Goal: Information Seeking & Learning: Learn about a topic

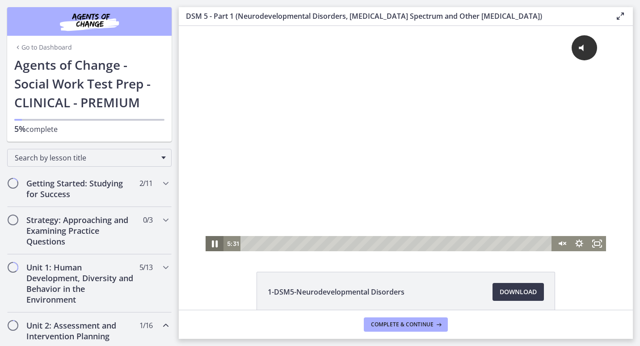
click at [212, 244] on icon "Pause" at bounding box center [215, 243] width 6 height 7
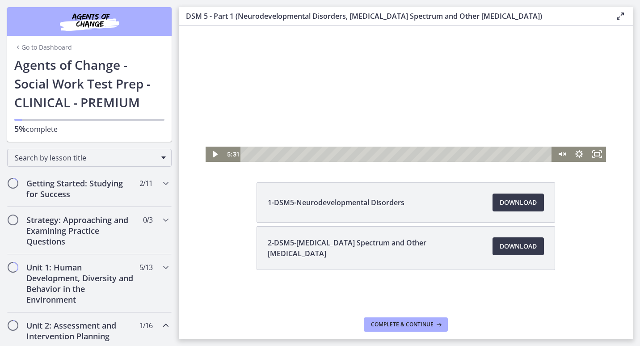
scroll to position [92, 0]
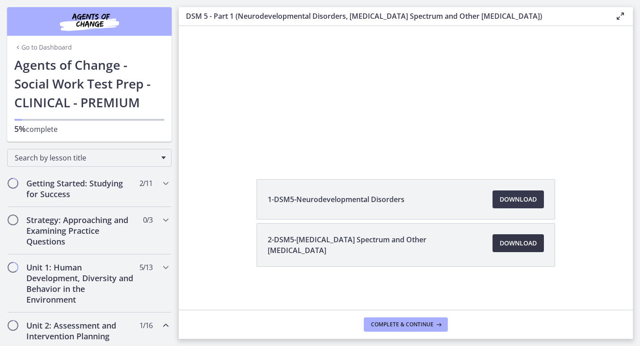
click at [504, 242] on span "Download Opens in a new window" at bounding box center [518, 243] width 37 height 11
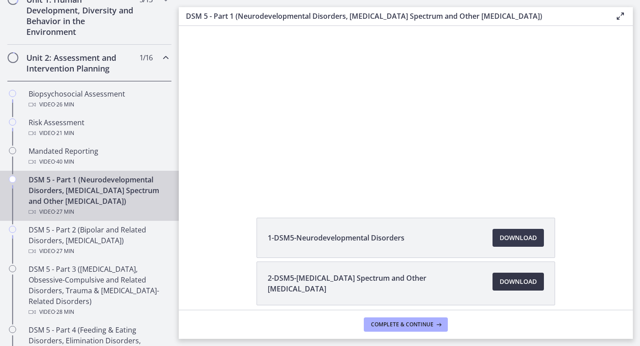
scroll to position [268, 0]
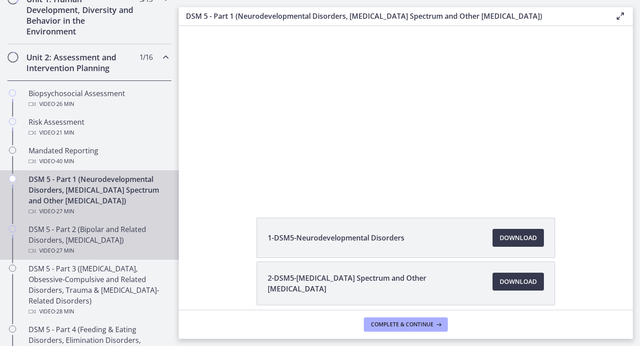
click at [65, 238] on div "DSM 5 - Part 2 (Bipolar and Related Disorders, [MEDICAL_DATA]) Video · 27 min" at bounding box center [98, 240] width 139 height 32
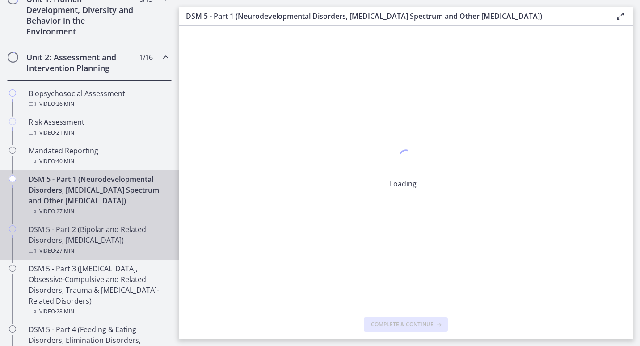
scroll to position [0, 0]
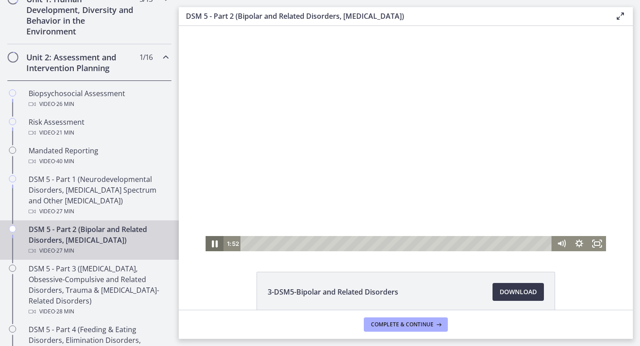
click at [211, 244] on icon "Pause" at bounding box center [214, 244] width 21 height 18
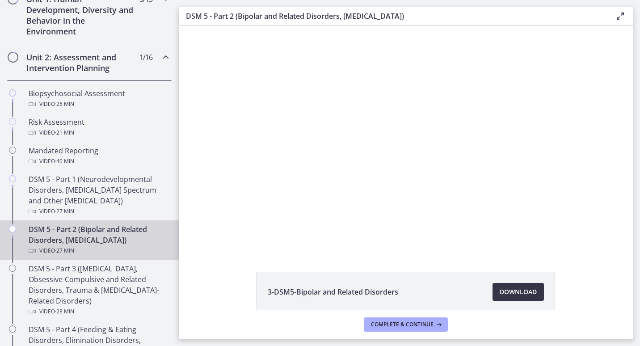
click at [511, 291] on span "Download Opens in a new window" at bounding box center [518, 291] width 37 height 11
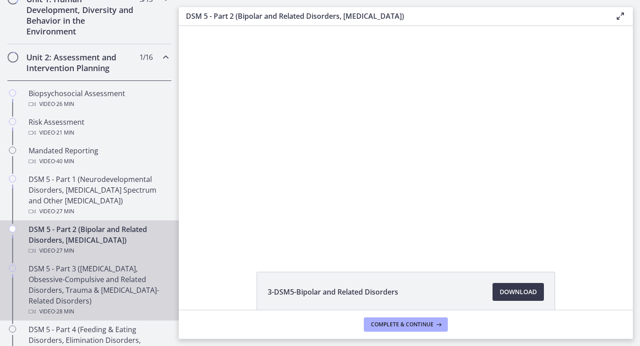
click at [79, 276] on div "DSM 5 - Part 3 ([MEDICAL_DATA], Obsessive-Compulsive and Related Disorders, Tra…" at bounding box center [98, 290] width 139 height 54
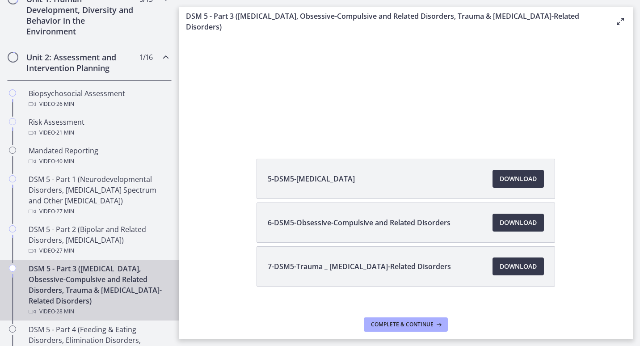
scroll to position [133, 0]
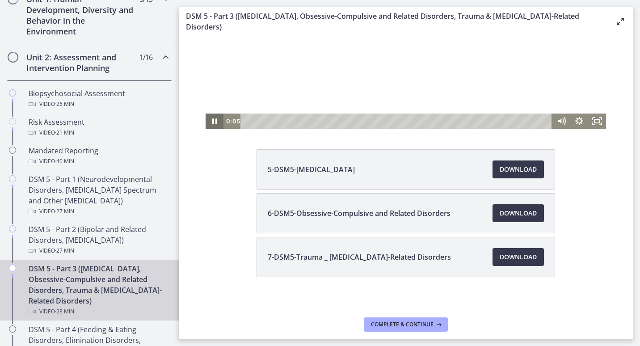
click at [212, 119] on icon "Pause" at bounding box center [214, 121] width 5 height 6
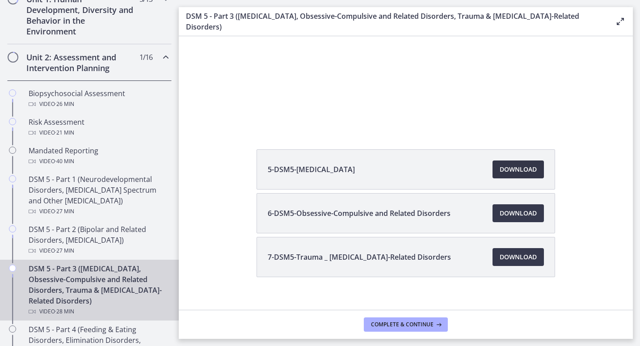
click at [523, 164] on span "Download Opens in a new window" at bounding box center [518, 169] width 37 height 11
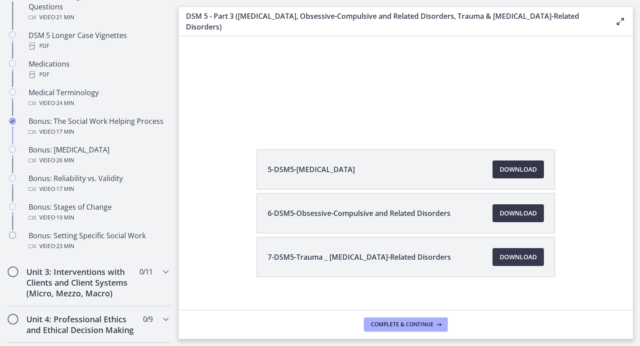
scroll to position [663, 0]
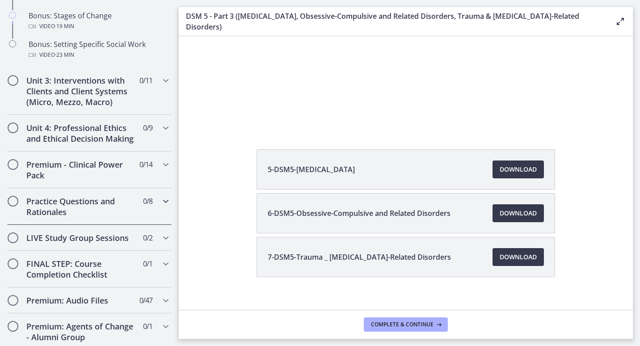
click at [98, 217] on h2 "Practice Questions and Rationales" at bounding box center [80, 206] width 109 height 21
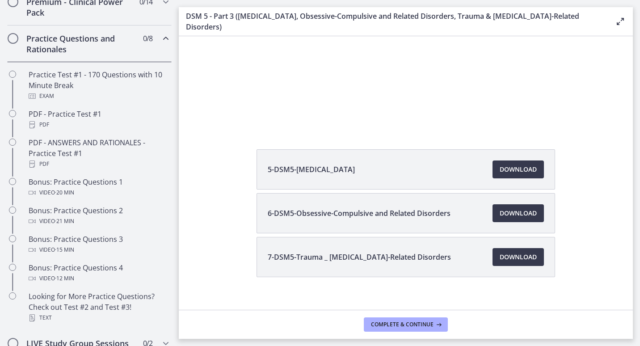
scroll to position [444, 0]
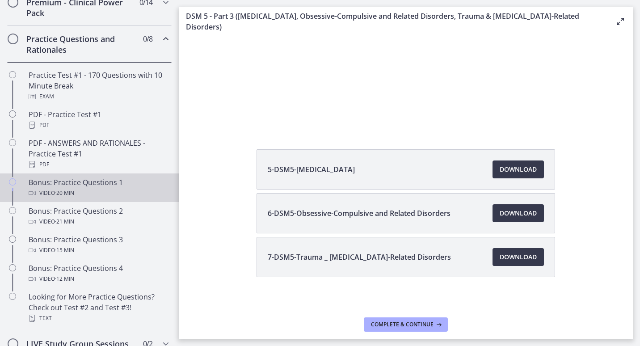
click at [67, 194] on div "Bonus: Practice Questions 1 Video · 20 min" at bounding box center [98, 187] width 139 height 21
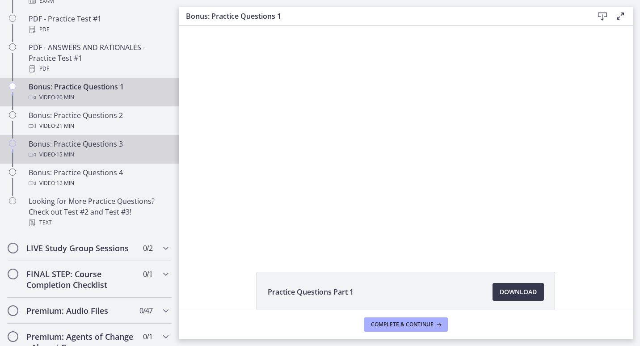
scroll to position [536, 0]
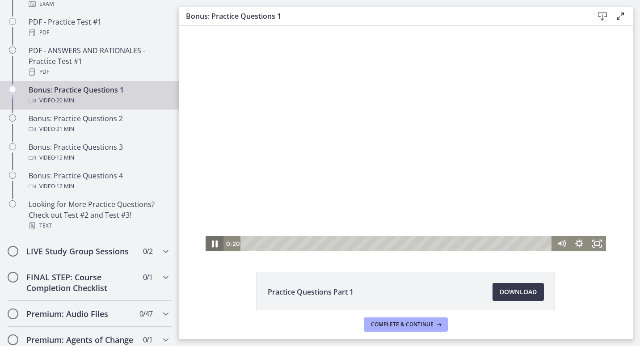
click at [212, 243] on icon "Pause" at bounding box center [214, 244] width 21 height 18
